Goal: Find specific page/section: Find specific page/section

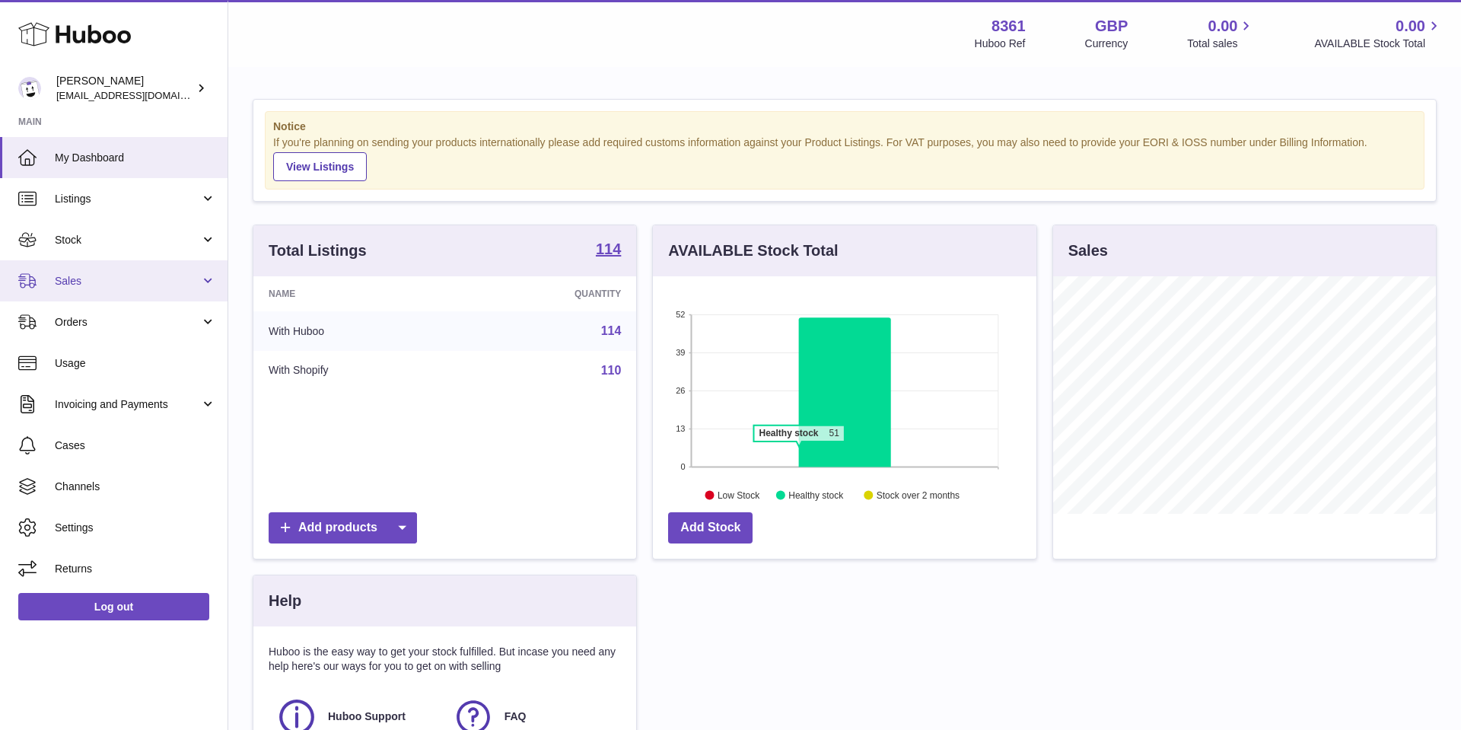
scroll to position [237, 384]
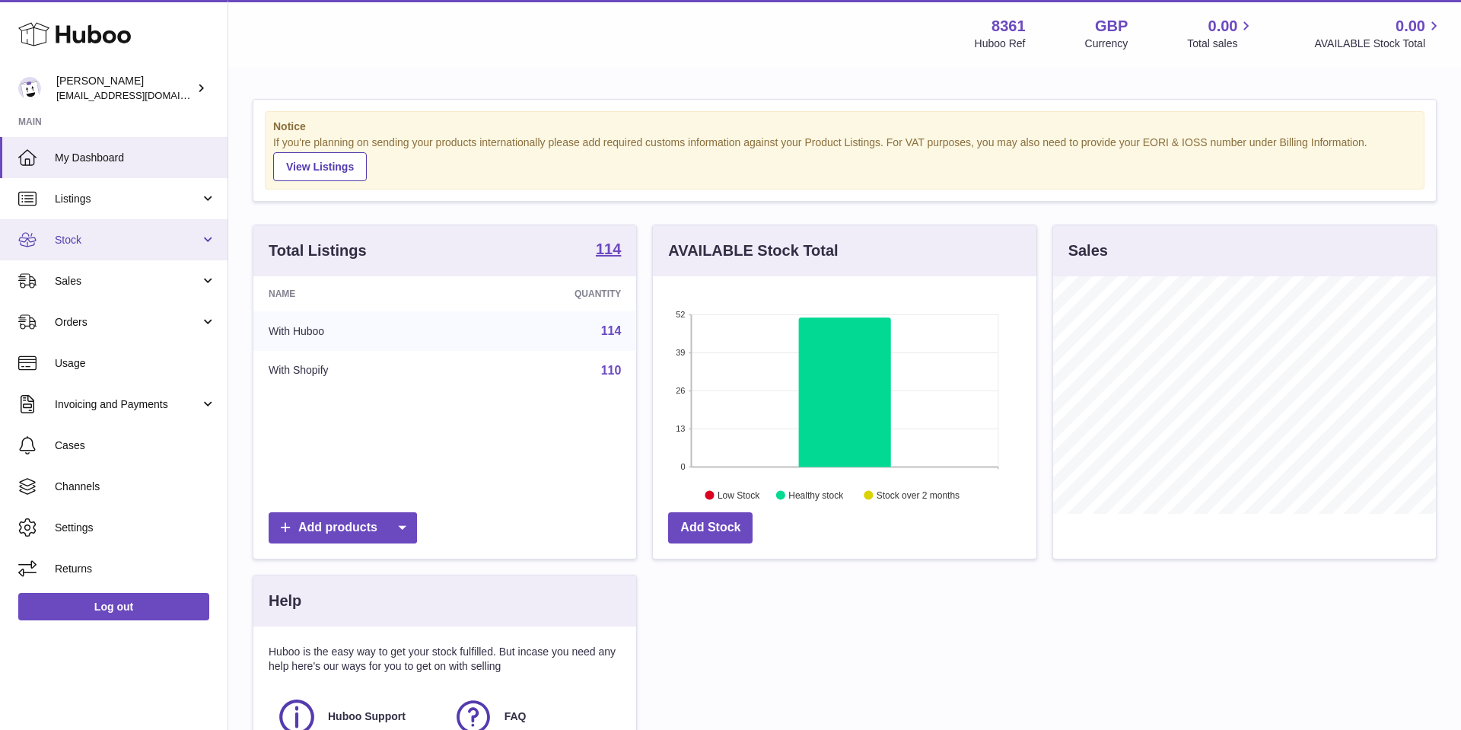
click at [136, 244] on span "Stock" at bounding box center [127, 240] width 145 height 14
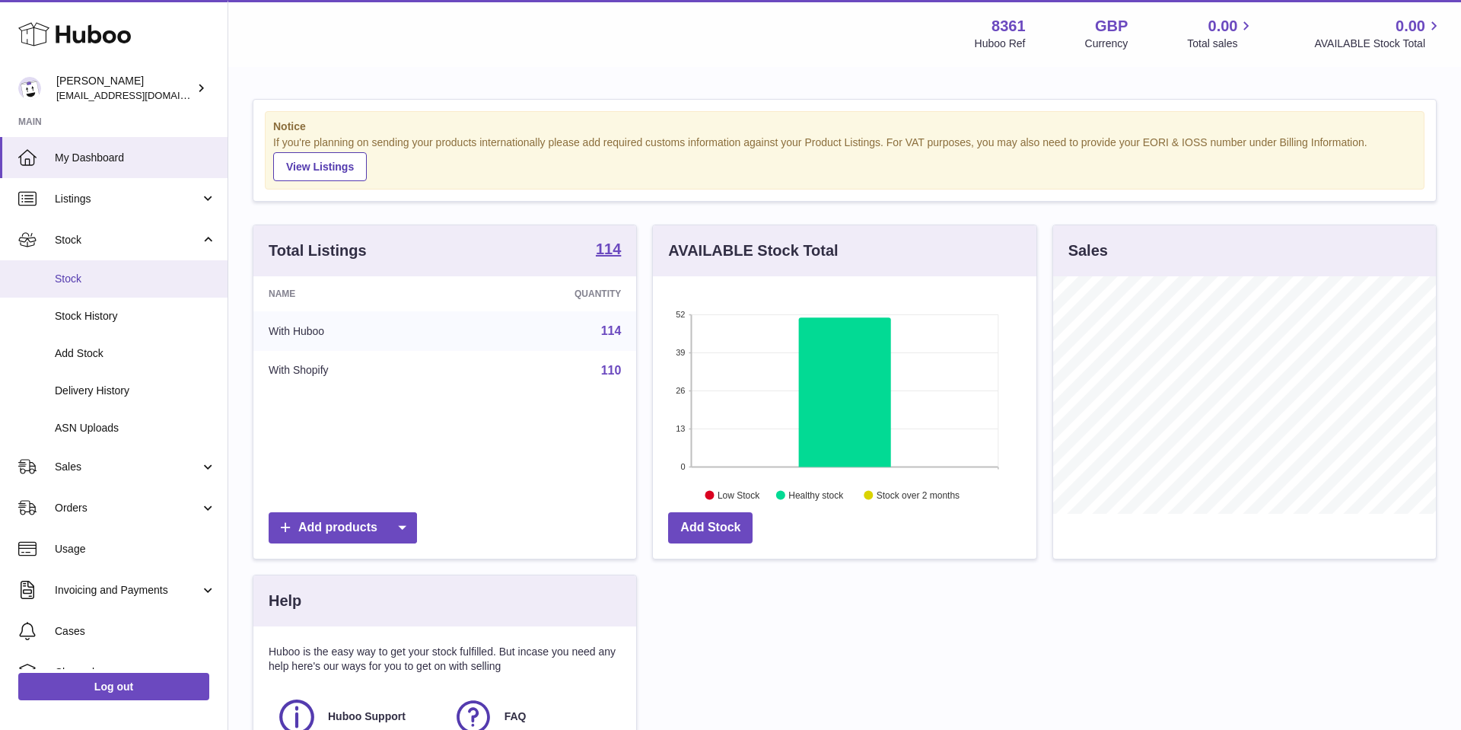
click at [130, 274] on span "Stock" at bounding box center [135, 279] width 161 height 14
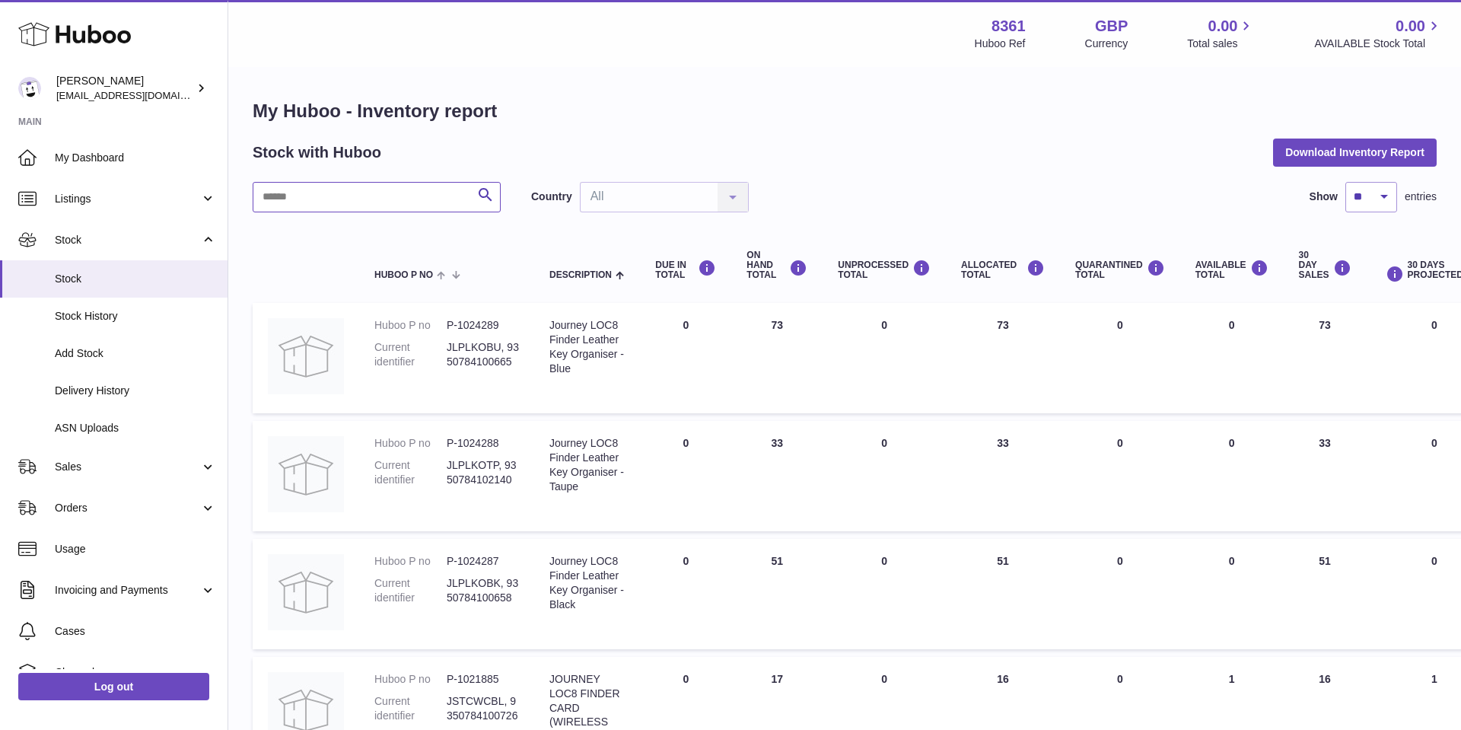
click at [301, 190] on input "text" at bounding box center [377, 197] width 248 height 30
type input "****"
paste input "*******"
type input "*******"
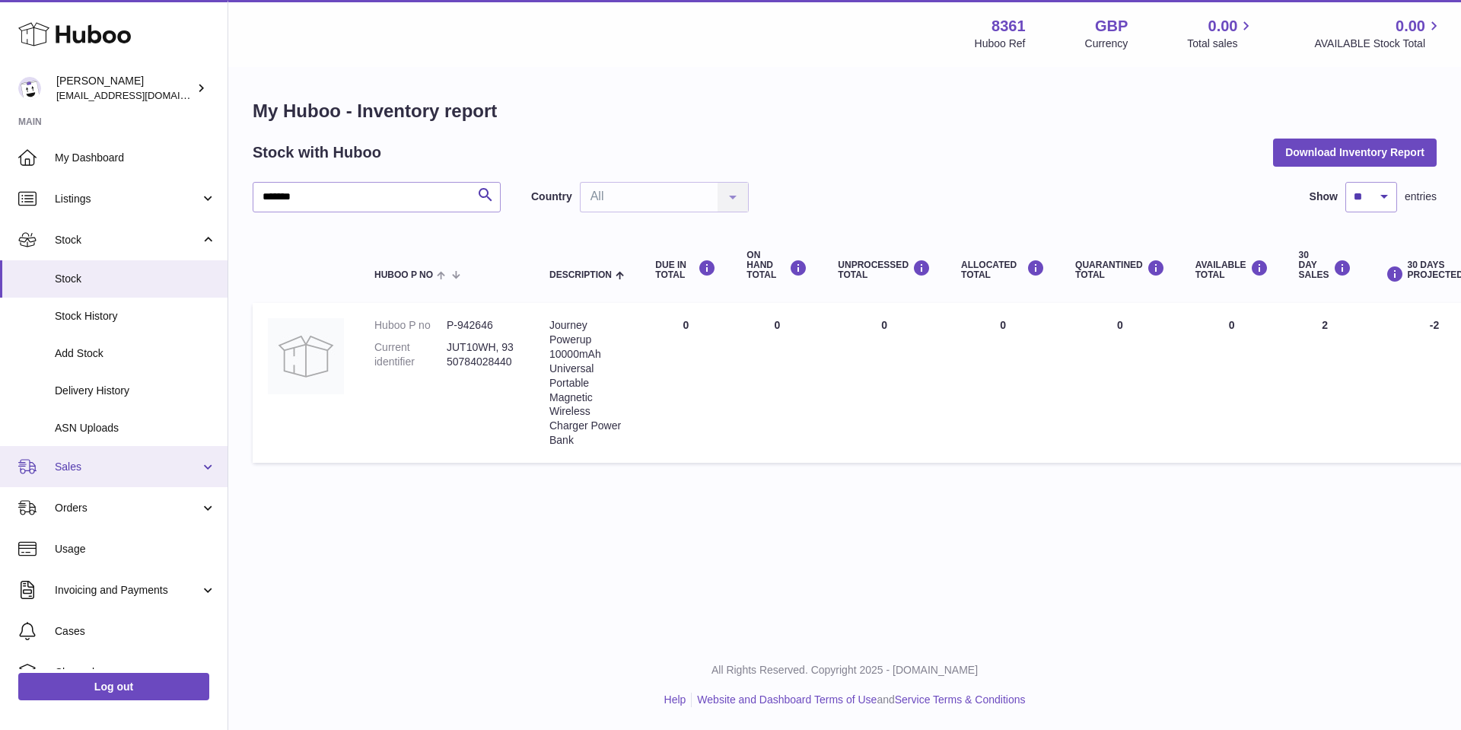
drag, startPoint x: 88, startPoint y: 461, endPoint x: 94, endPoint y: 467, distance: 8.6
click at [87, 461] on span "Sales" at bounding box center [127, 467] width 145 height 14
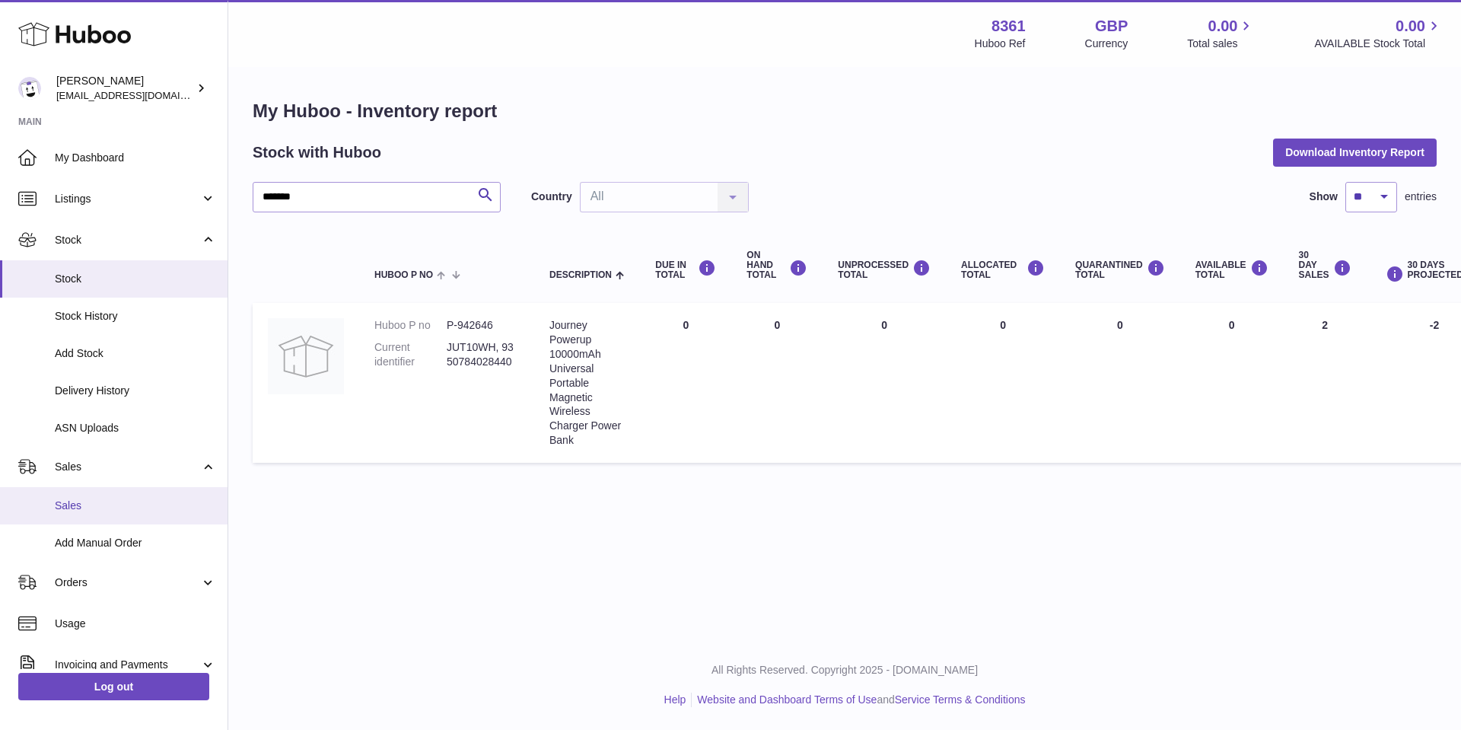
click at [120, 499] on span "Sales" at bounding box center [135, 506] width 161 height 14
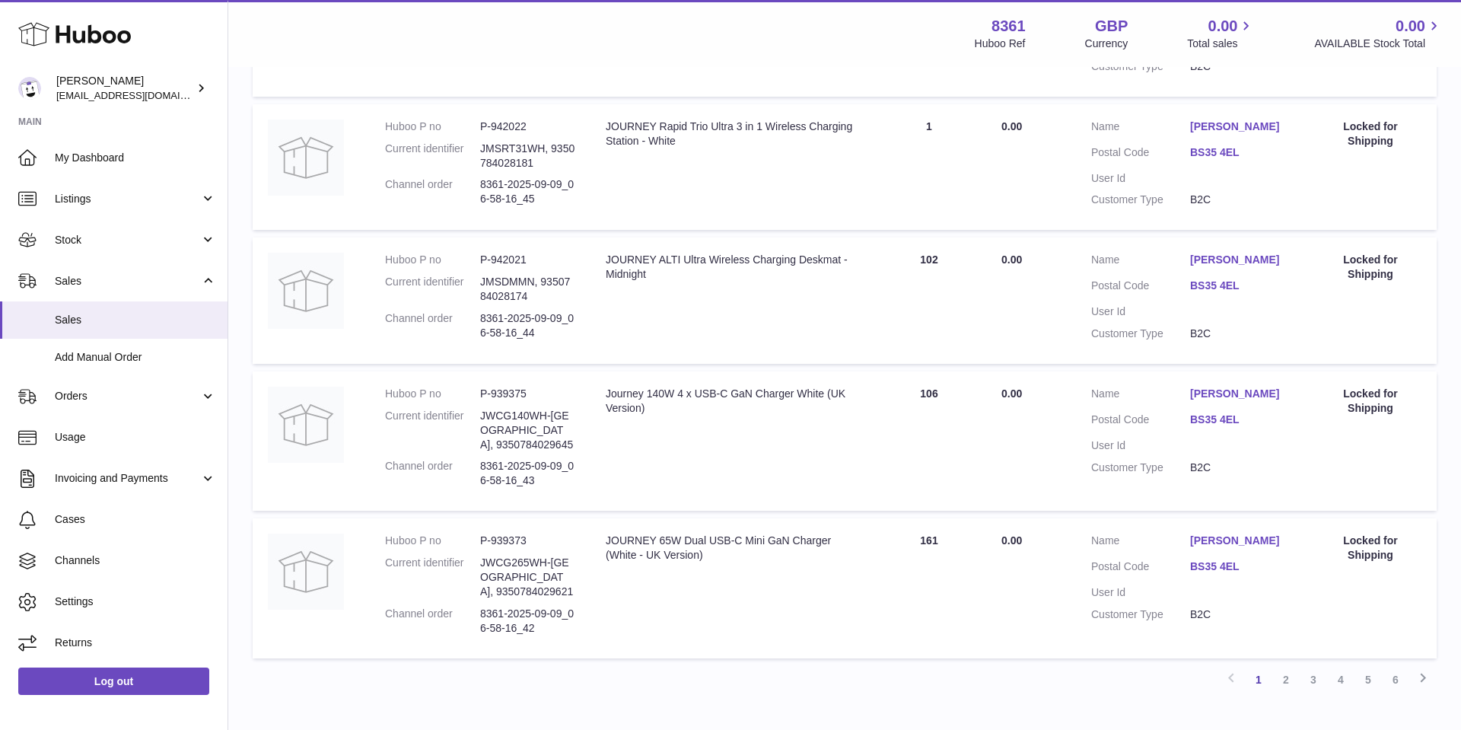
scroll to position [1148, 0]
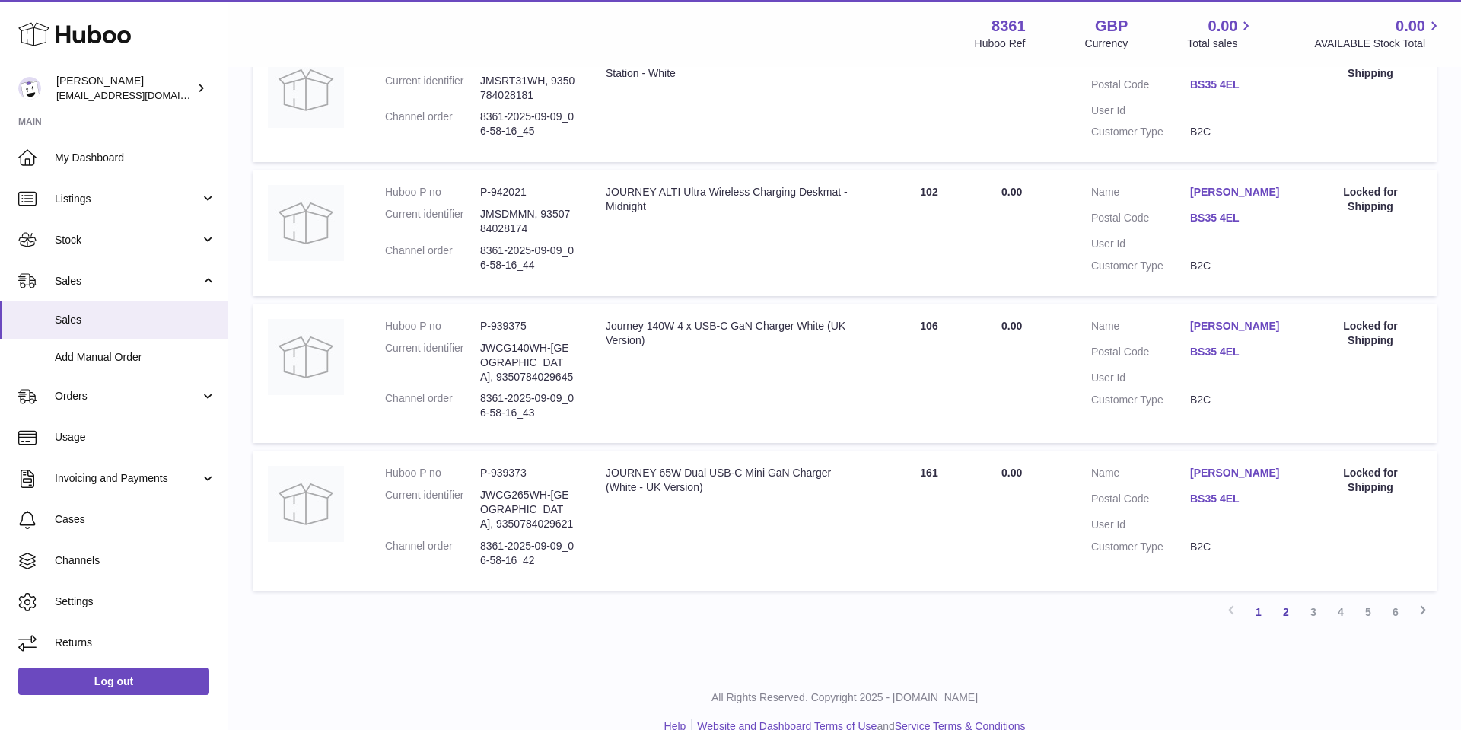
click at [1287, 598] on link "2" at bounding box center [1286, 611] width 27 height 27
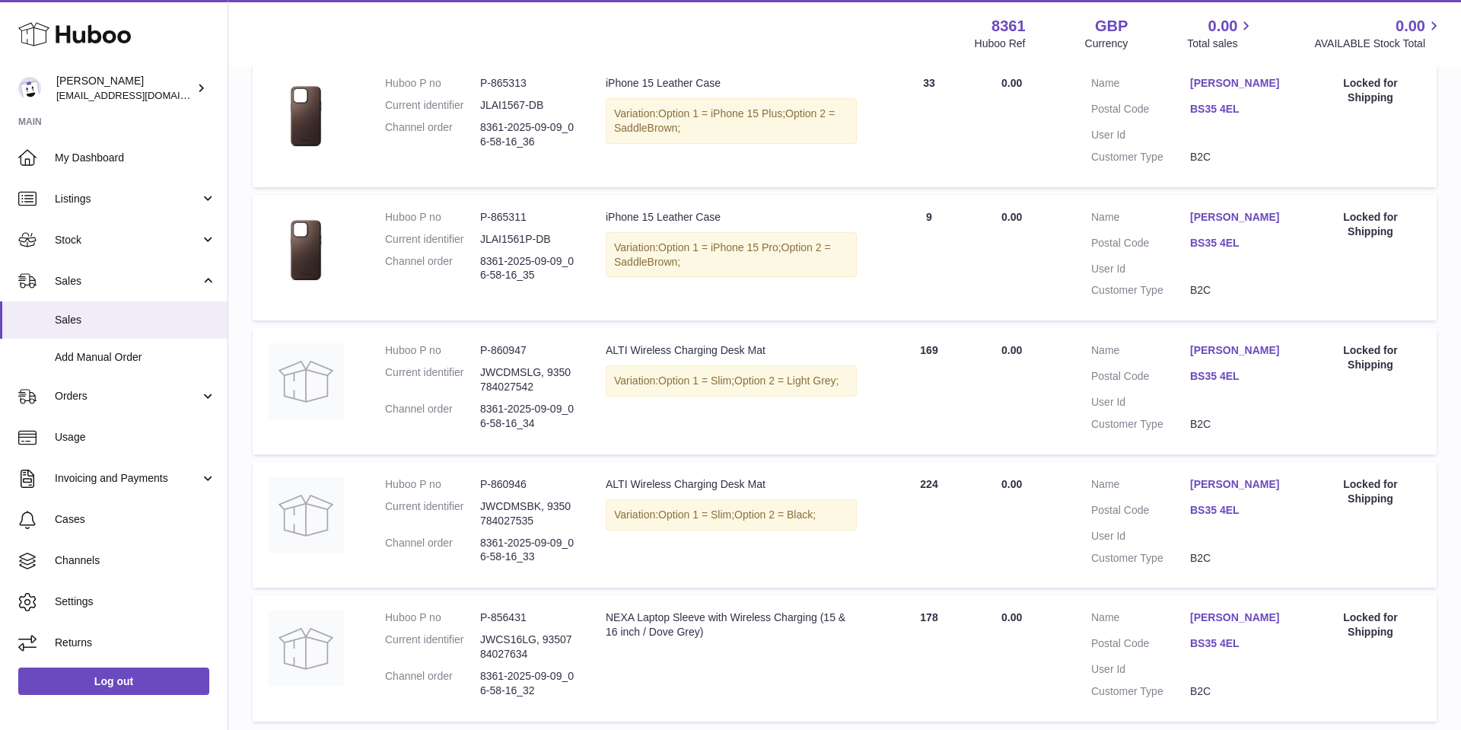
scroll to position [1148, 0]
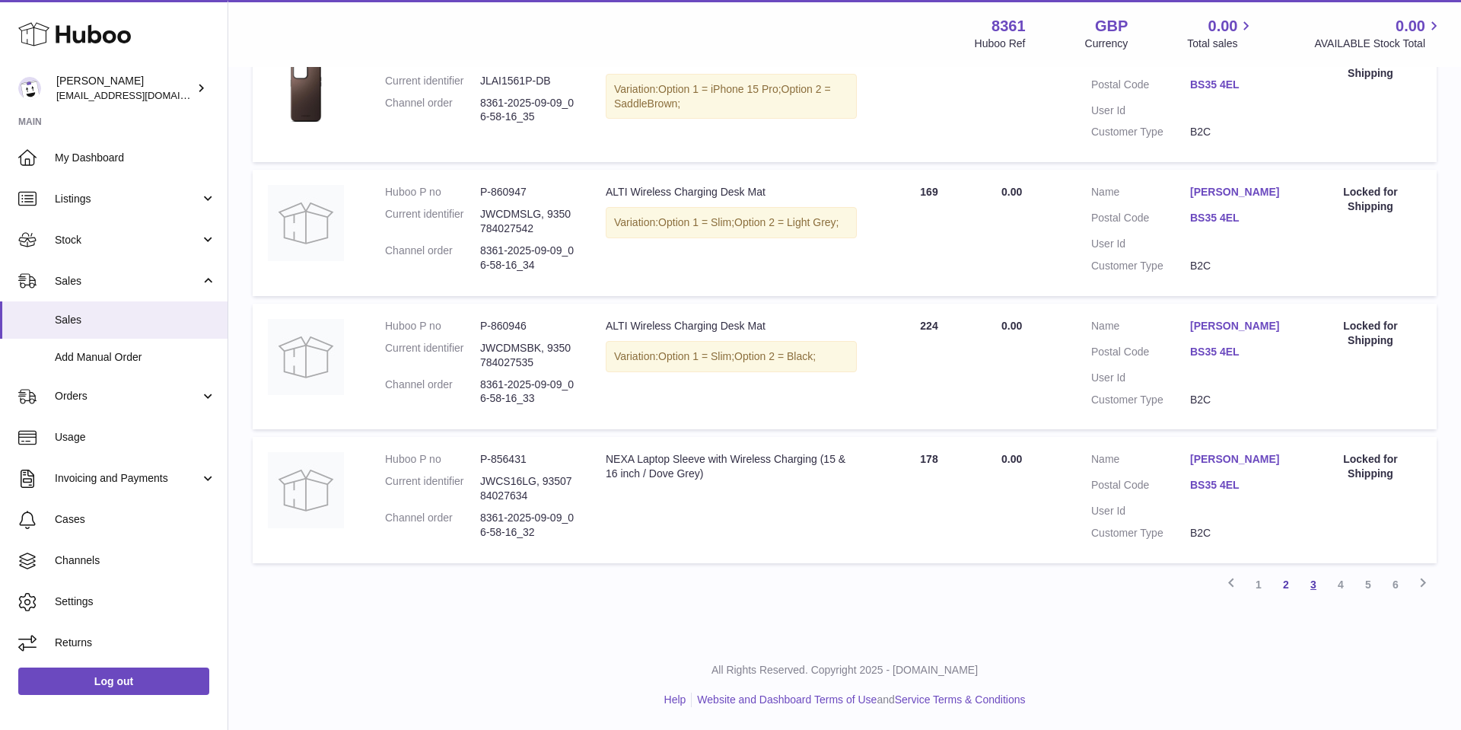
click at [1318, 586] on link "3" at bounding box center [1313, 584] width 27 height 27
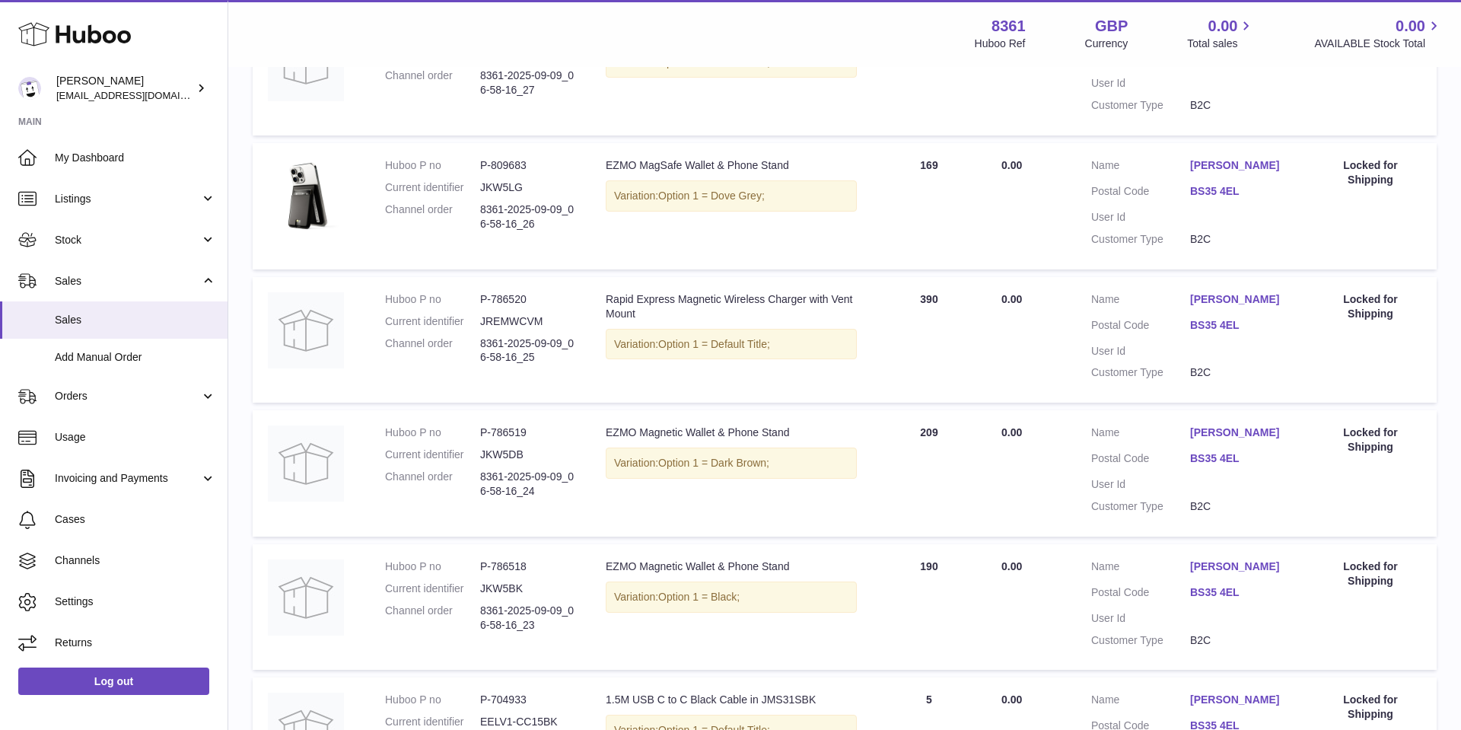
scroll to position [1148, 0]
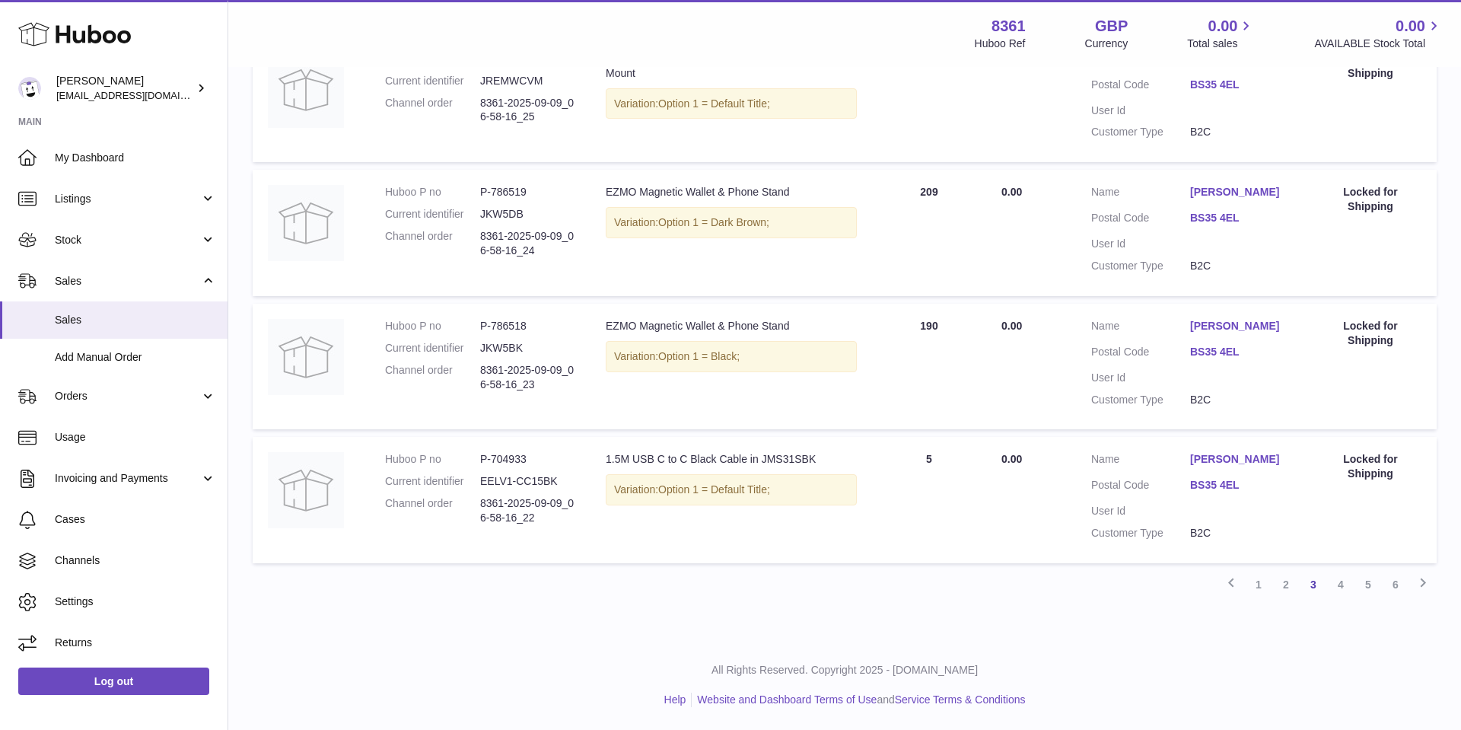
click at [1344, 581] on link "4" at bounding box center [1340, 584] width 27 height 27
